Goal: Navigation & Orientation: Find specific page/section

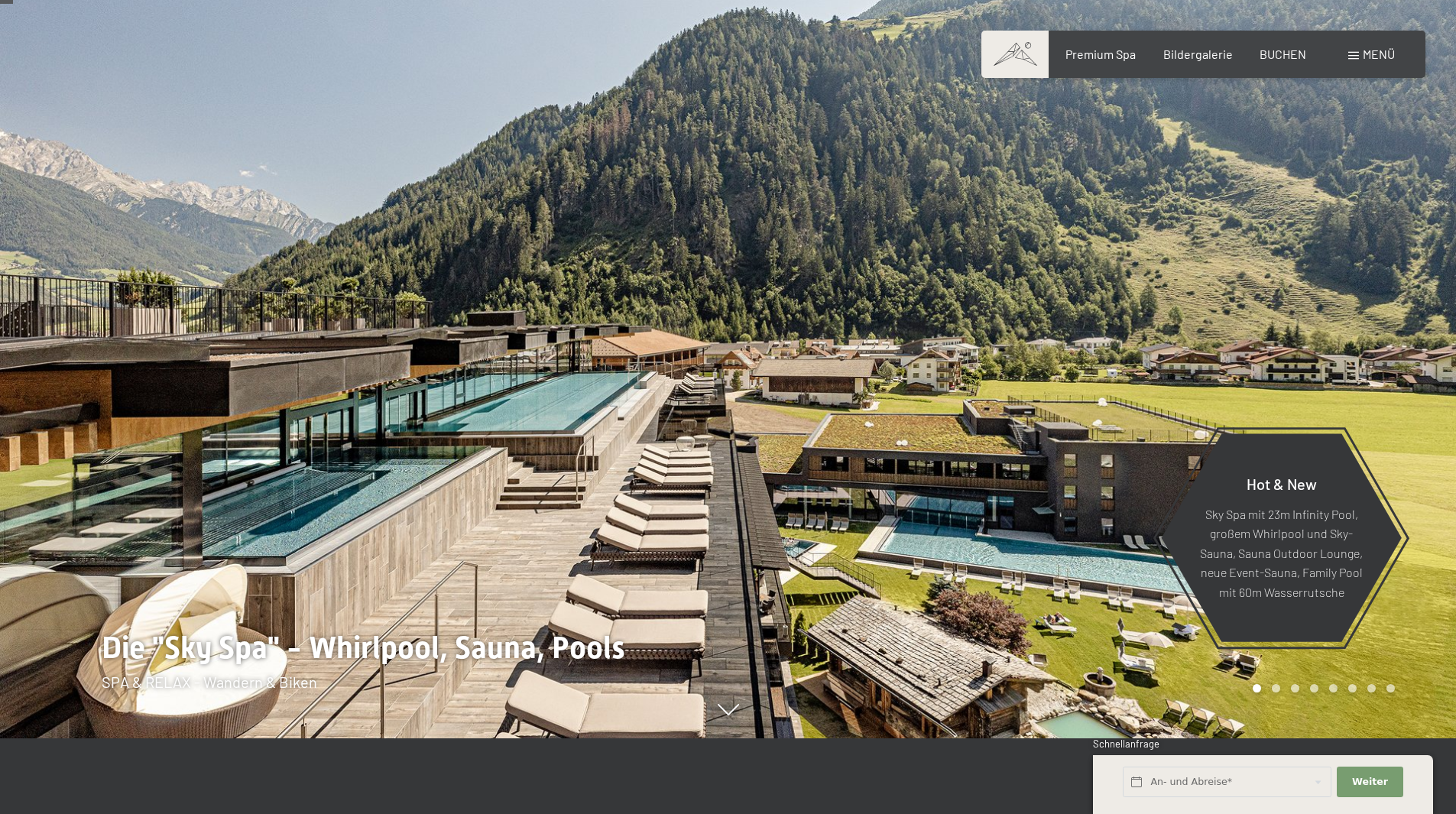
scroll to position [76, 0]
click at [1276, 684] on div "Carousel Page 2" at bounding box center [1276, 687] width 8 height 8
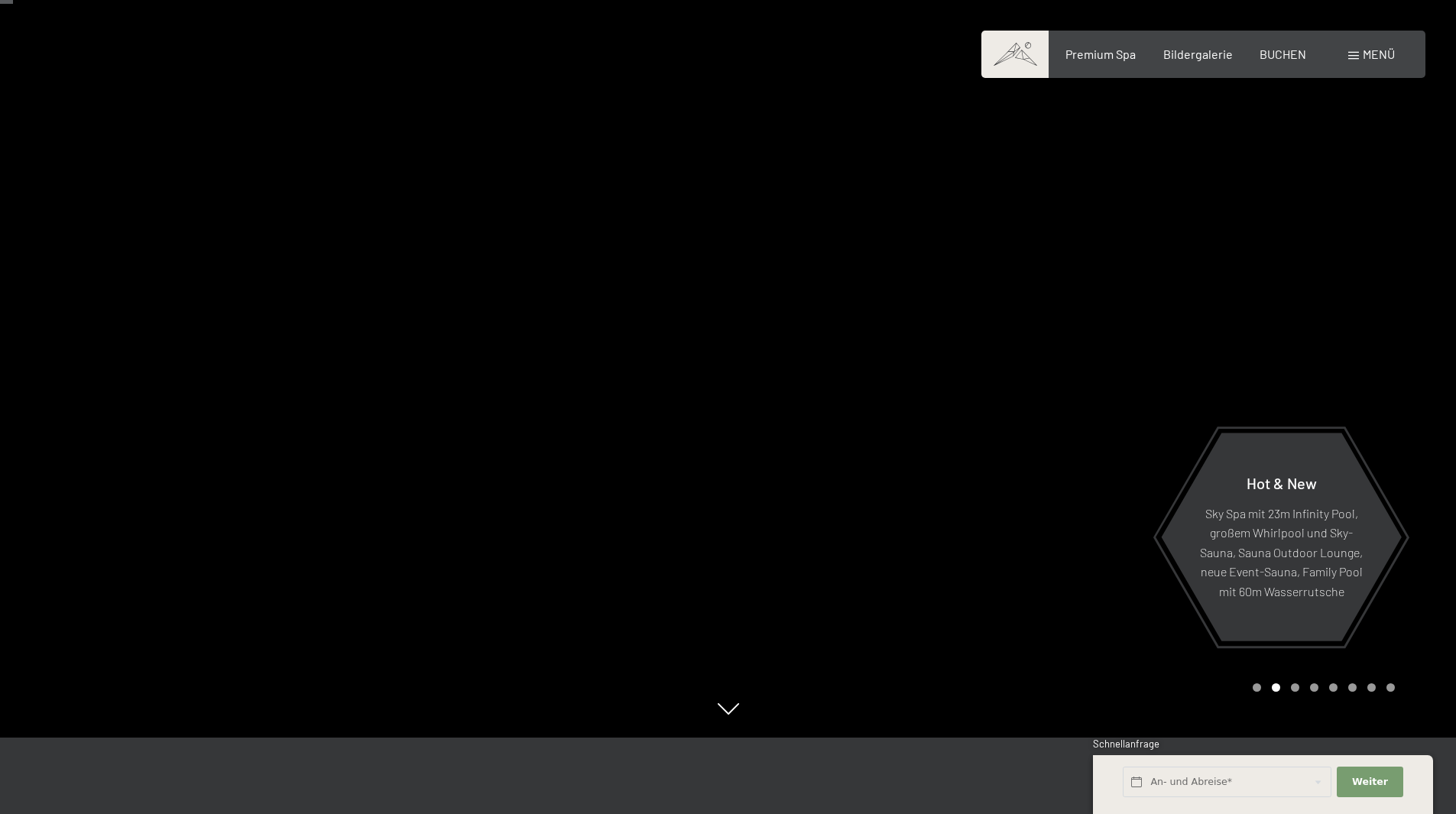
click at [1289, 684] on div "Carousel Pagination" at bounding box center [1321, 687] width 148 height 8
click at [1298, 684] on div "Carousel Page 3" at bounding box center [1295, 687] width 8 height 8
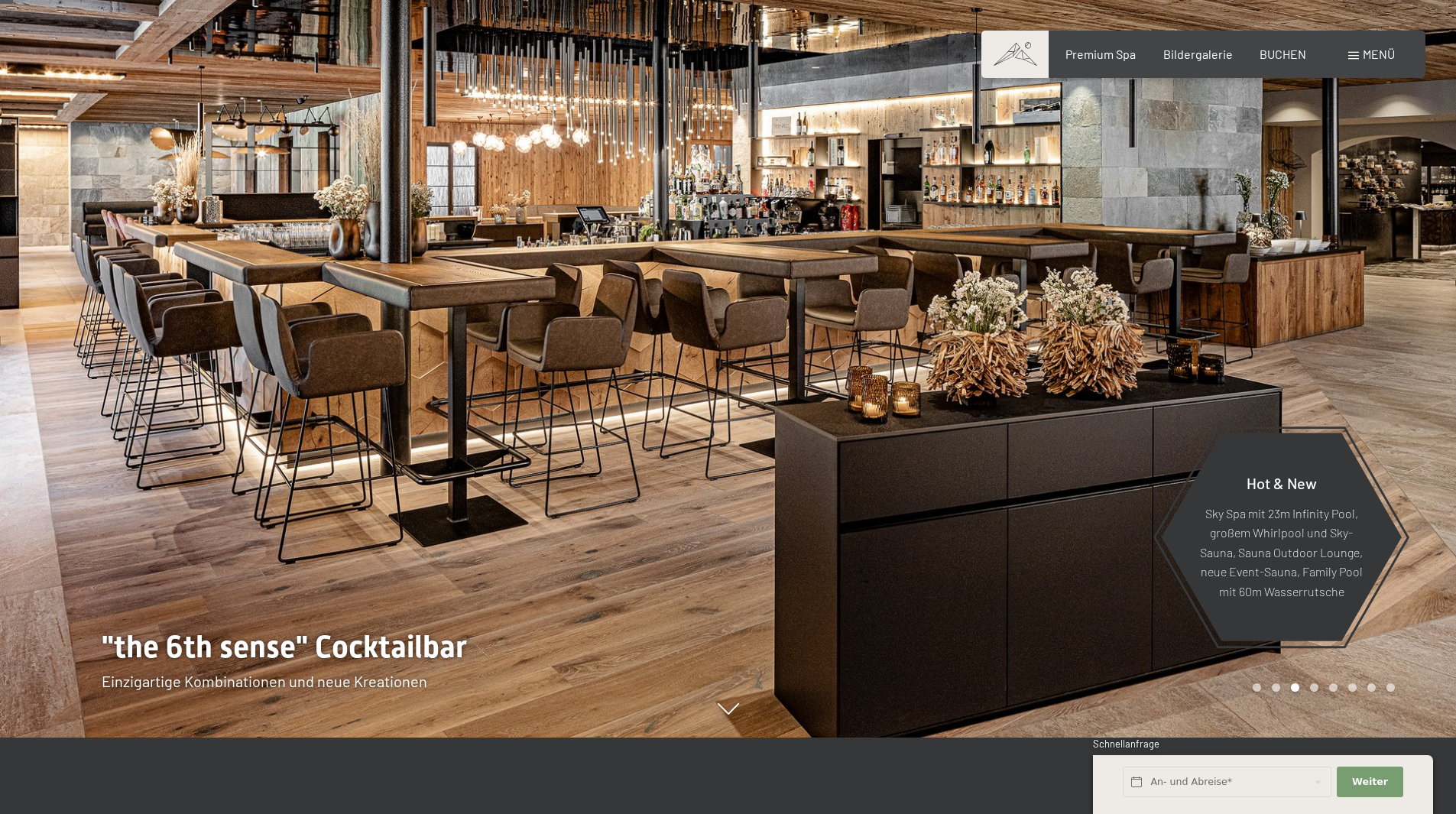
click at [1314, 686] on div "Carousel Page 4" at bounding box center [1314, 687] width 8 height 8
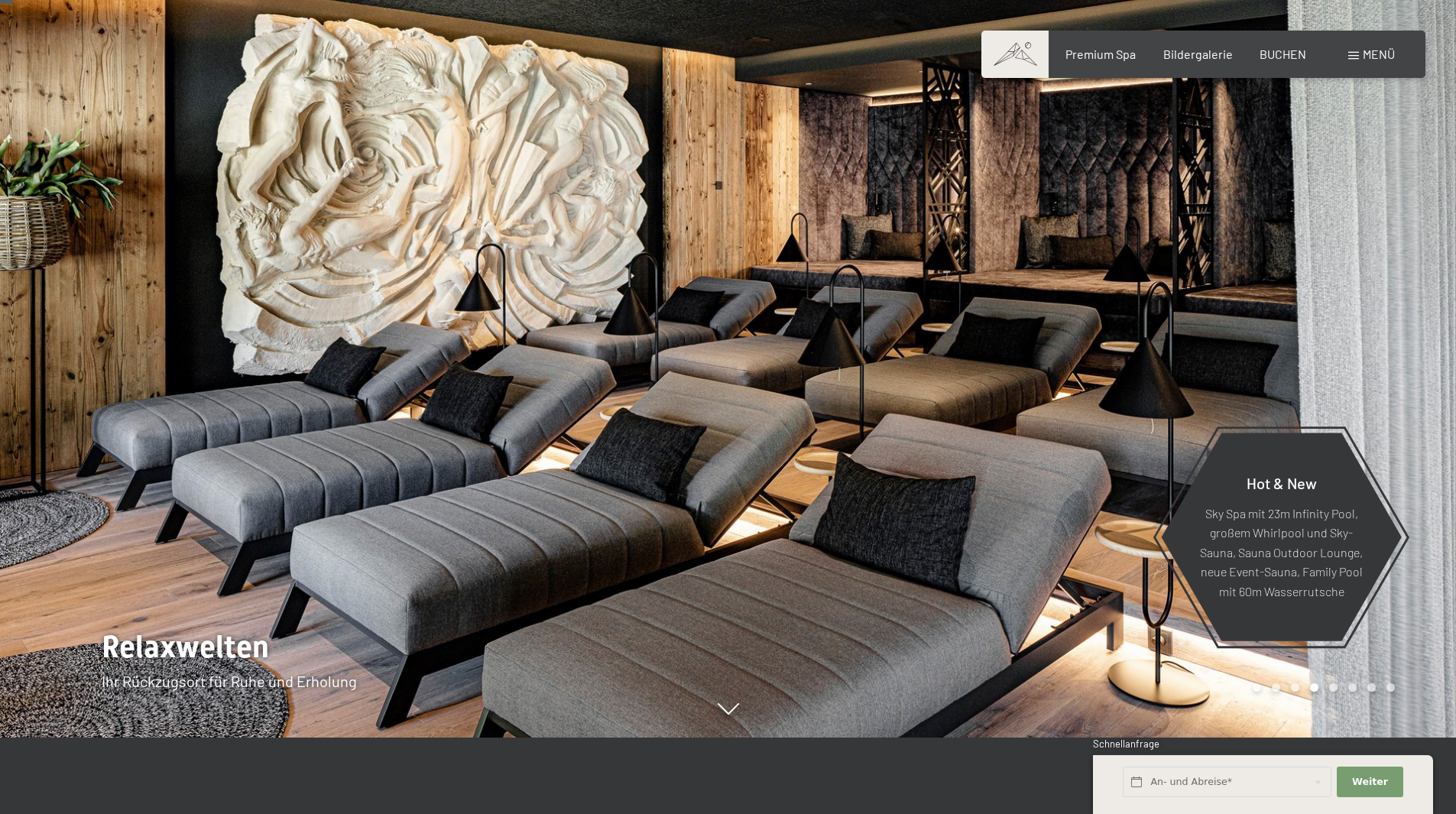
click at [1330, 686] on div "Carousel Page 5" at bounding box center [1333, 687] width 8 height 8
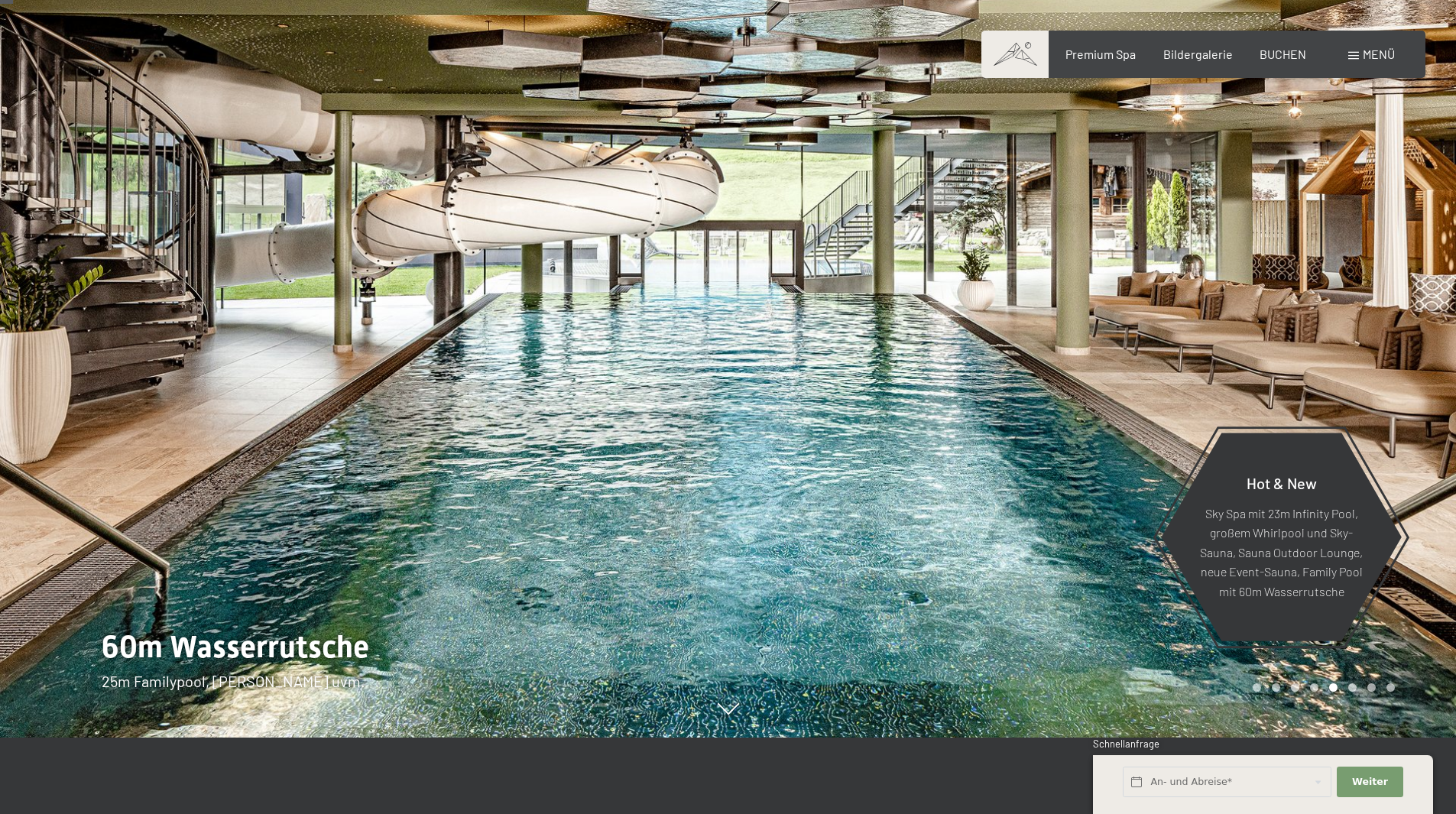
click at [1374, 689] on div "Carousel Page 7" at bounding box center [1371, 687] width 8 height 8
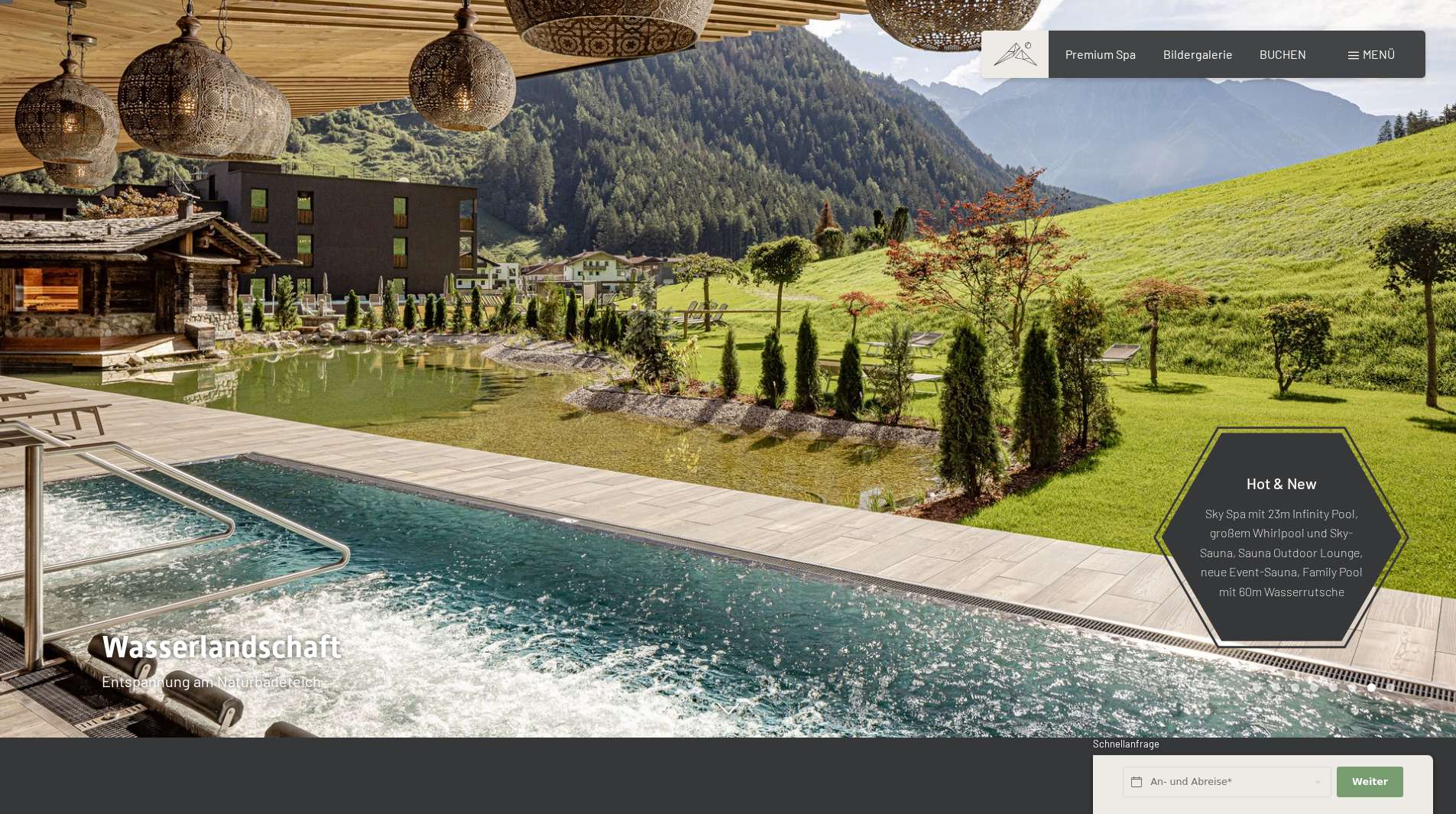
click at [1389, 687] on div "Carousel Page 8" at bounding box center [1391, 687] width 8 height 8
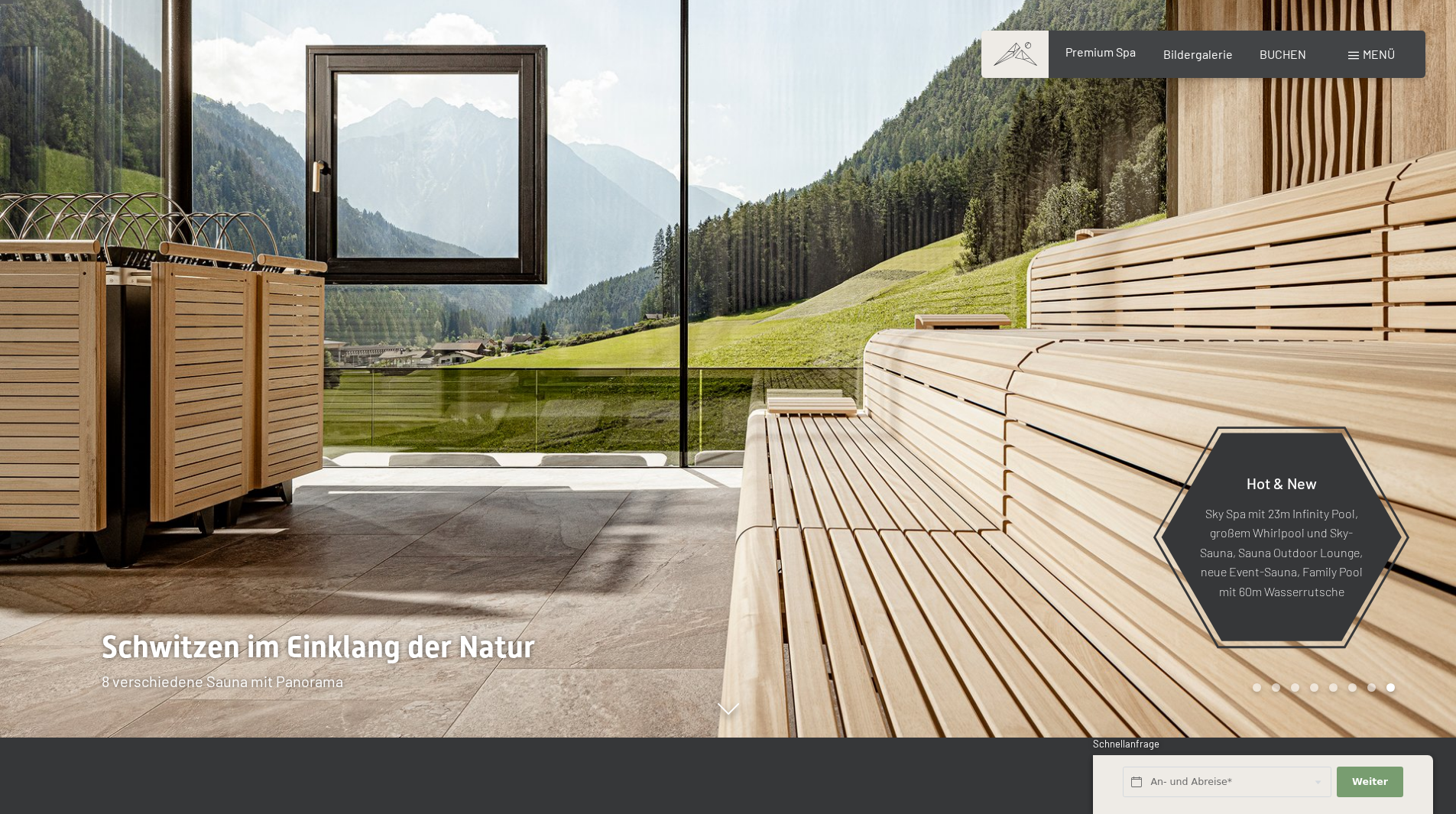
click at [1106, 58] on span "Premium Spa" at bounding box center [1101, 51] width 71 height 14
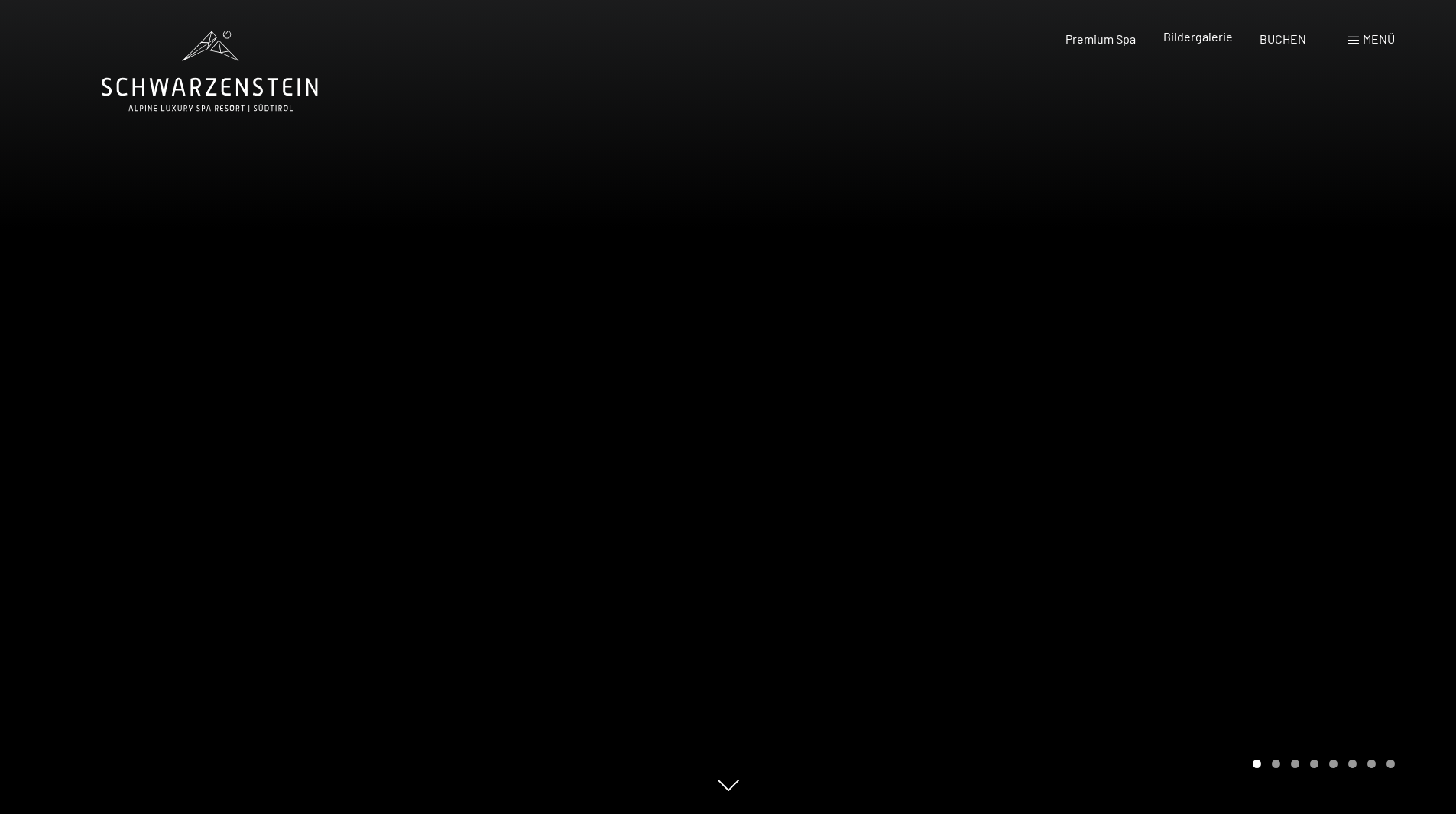
click at [1200, 32] on span "Bildergalerie" at bounding box center [1199, 36] width 70 height 14
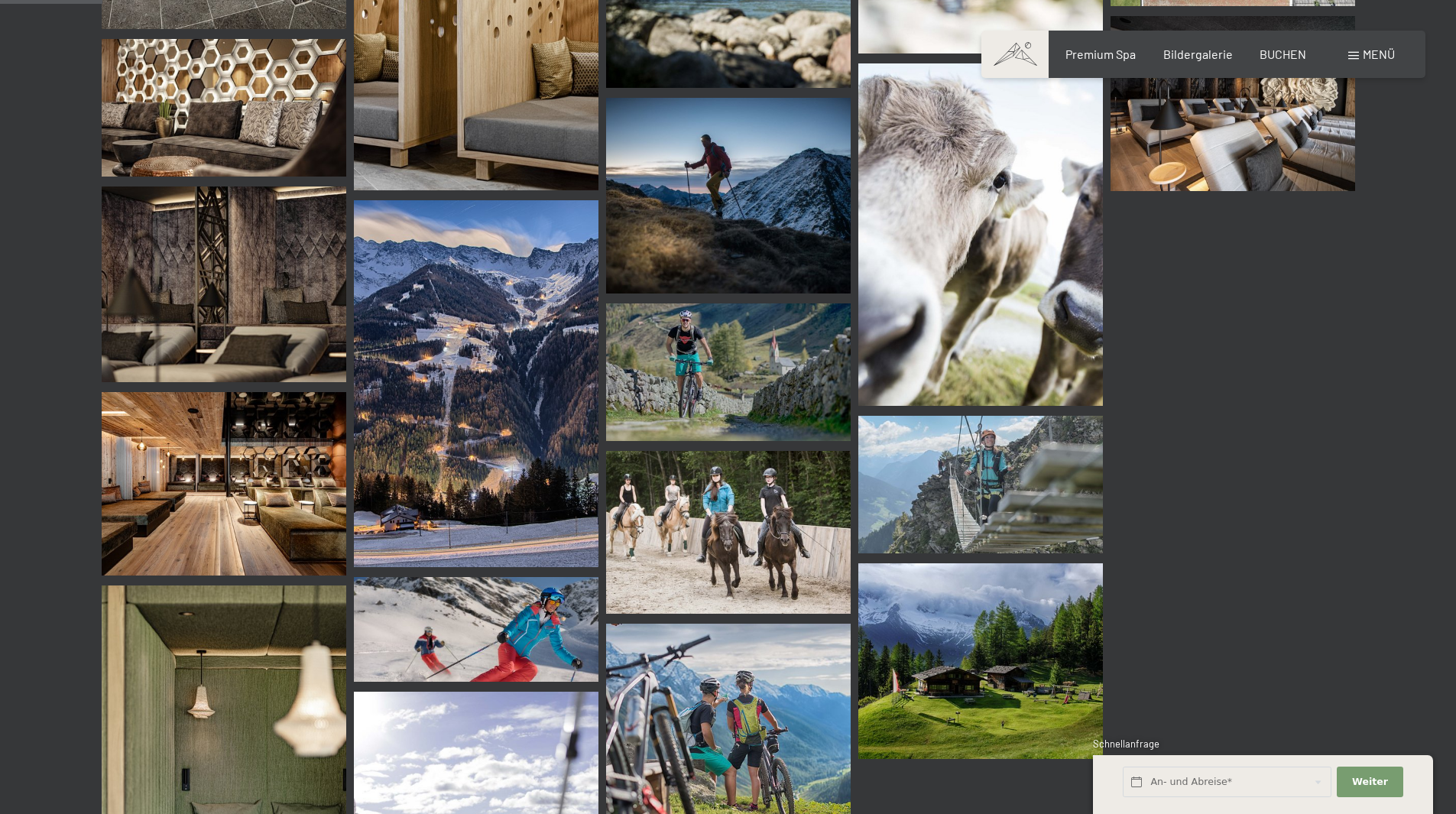
scroll to position [1342, 0]
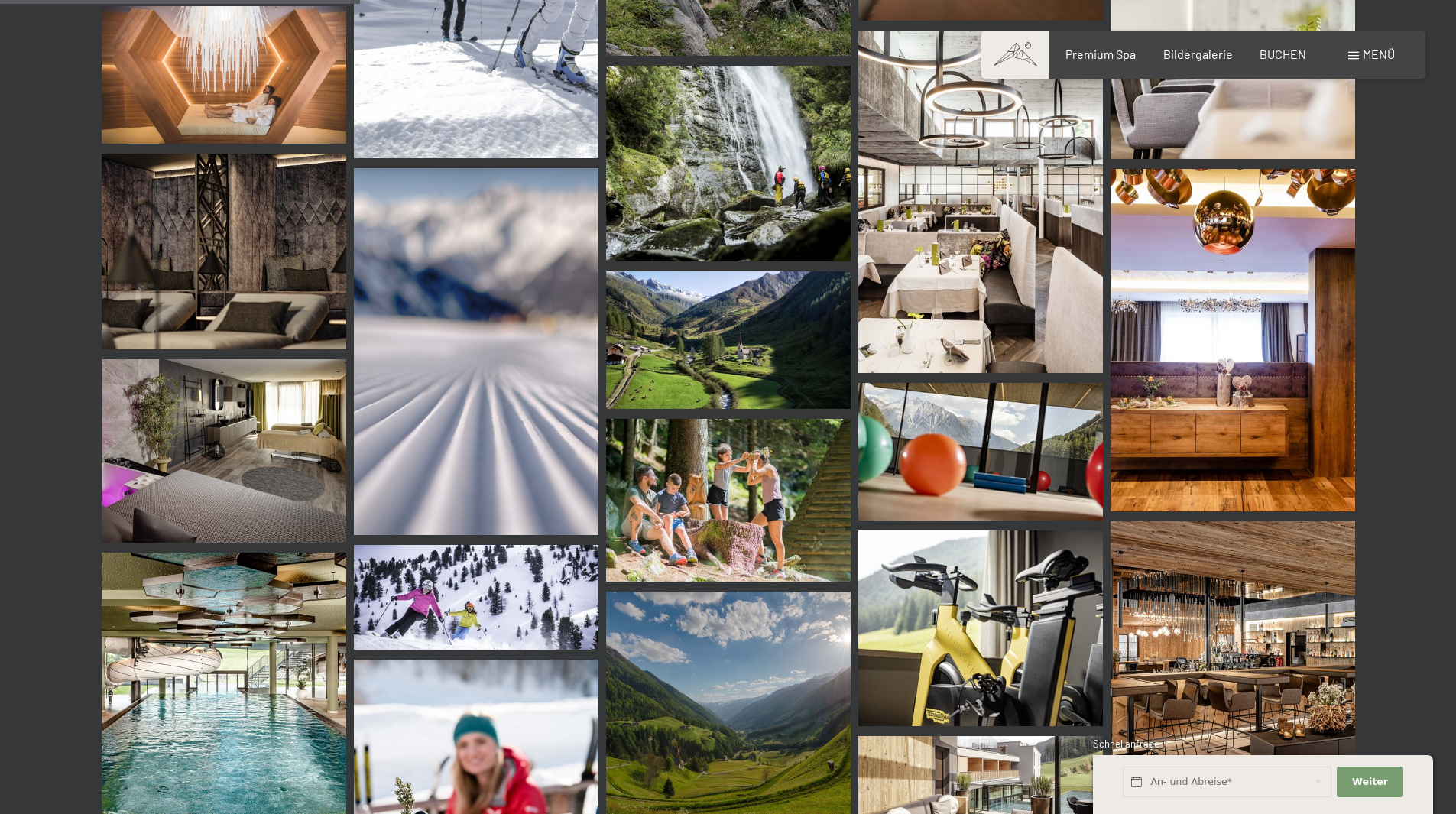
scroll to position [4743, 0]
